Goal: Check status: Check status

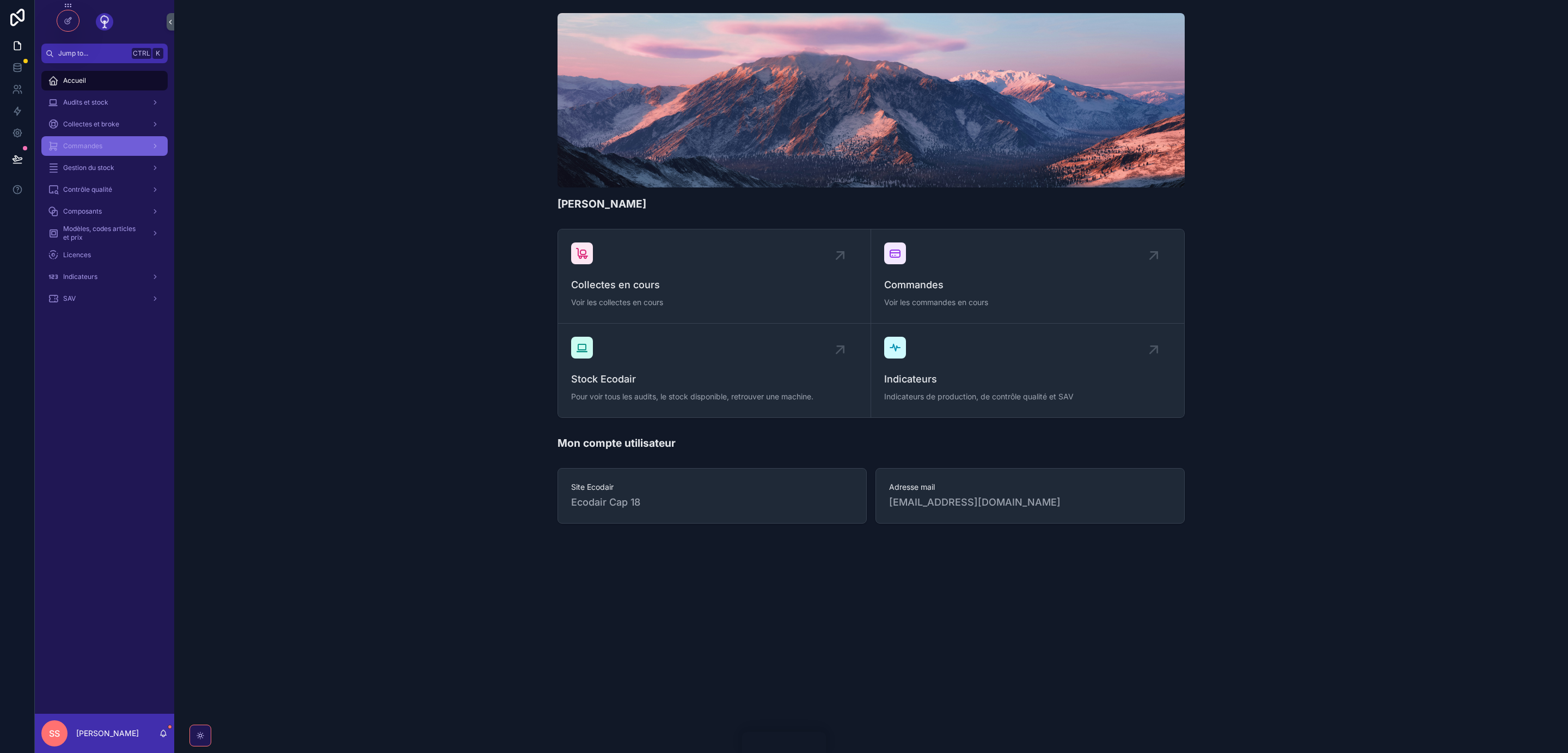
click at [93, 147] on span "Commandes" at bounding box center [82, 146] width 39 height 9
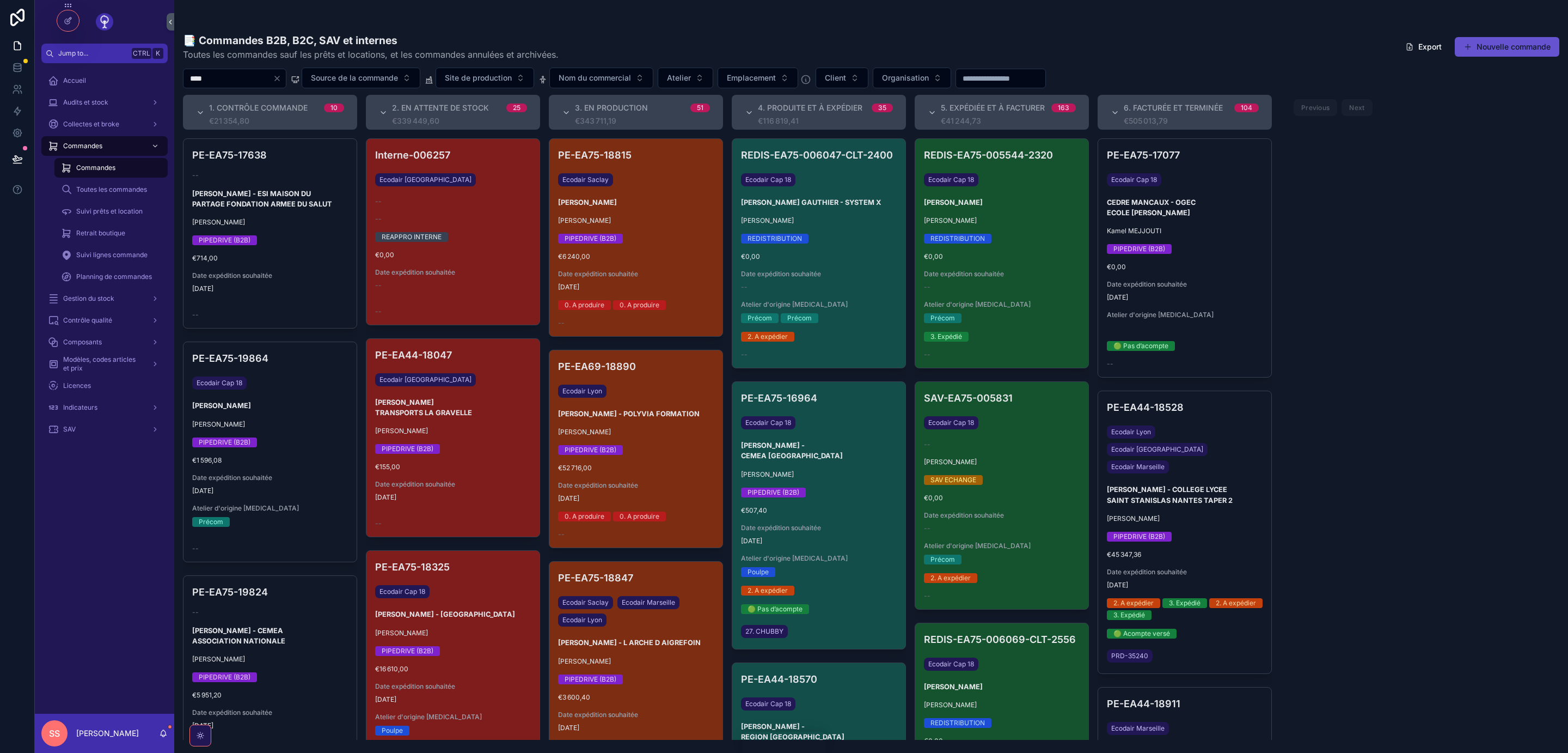
type input "****"
